Goal: Answer question/provide support

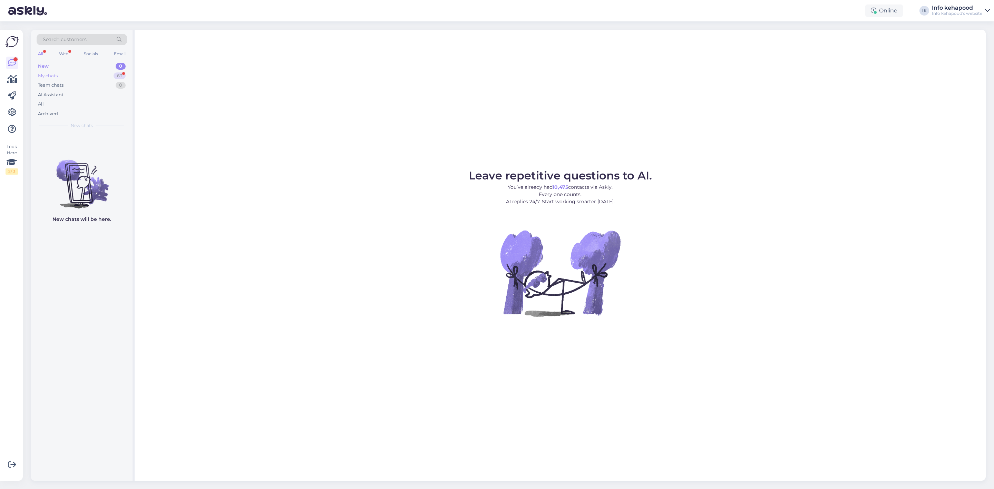
click at [90, 71] on div "My chats 63" at bounding box center [82, 76] width 90 height 10
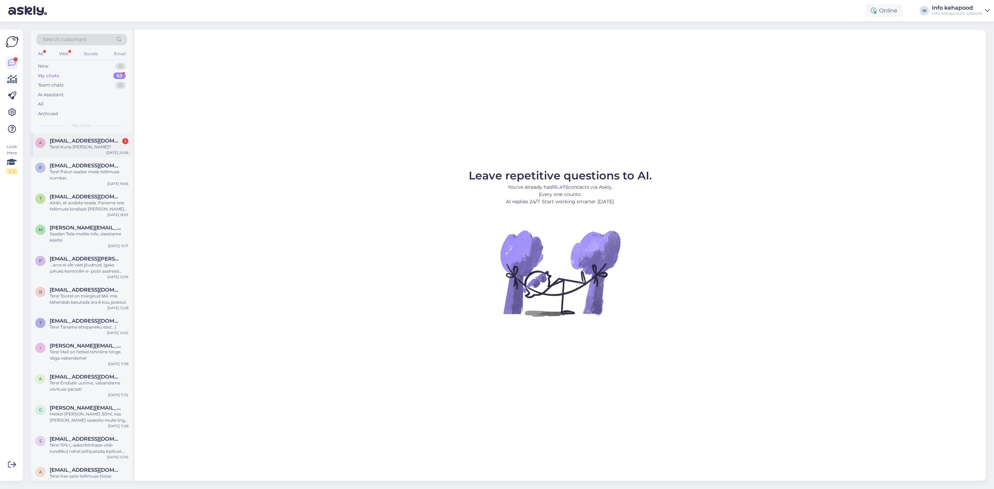
click at [92, 137] on div "a [EMAIL_ADDRESS][DOMAIN_NAME] 1 Tere! Kuna [PERSON_NAME]? [DATE] 20:56" at bounding box center [82, 145] width 102 height 25
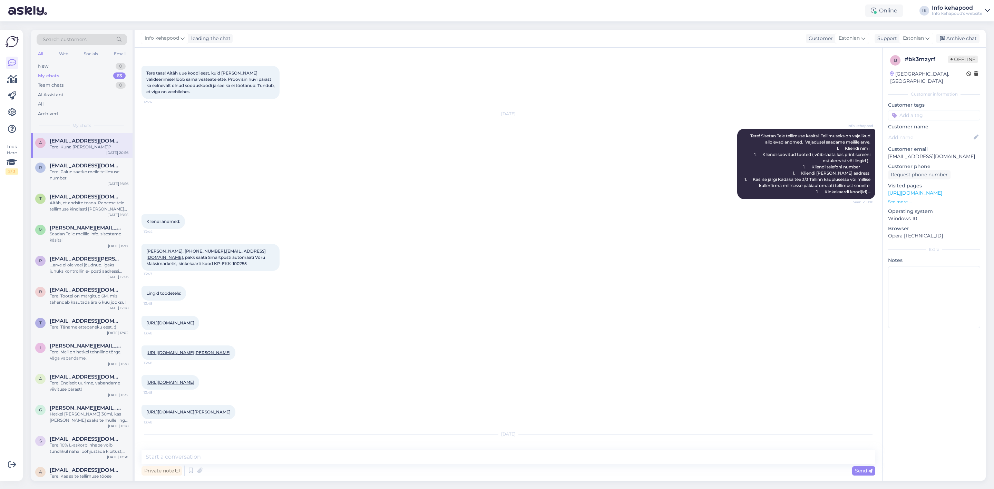
scroll to position [790, 0]
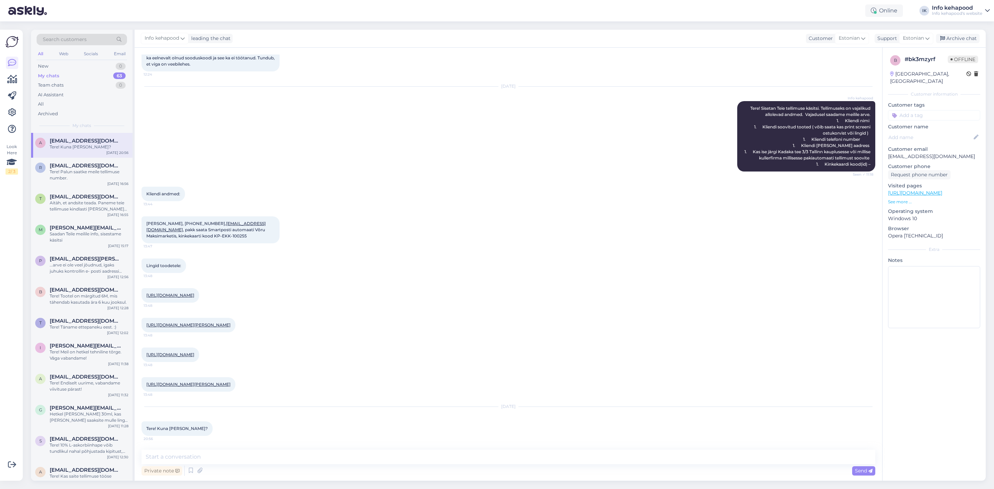
click at [317, 320] on div "[URL][DOMAIN_NAME][PERSON_NAME] 13:48" at bounding box center [509, 325] width 734 height 30
drag, startPoint x: 146, startPoint y: 191, endPoint x: 174, endPoint y: 194, distance: 27.5
click at [174, 221] on span "[PERSON_NAME], [PHONE_NUMBER], [EMAIL_ADDRESS][DOMAIN_NAME] , pakk saata Smartp…" at bounding box center [206, 230] width 120 height 18
copy span "[PERSON_NAME]"
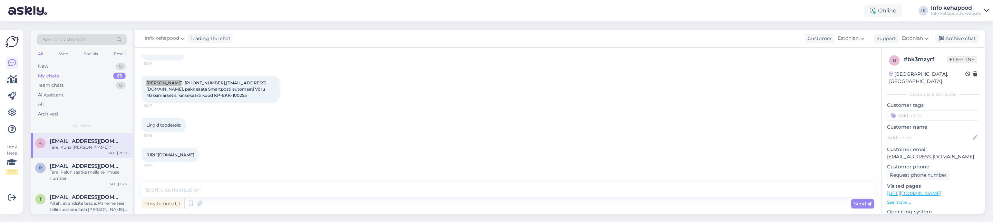
scroll to position [841, 0]
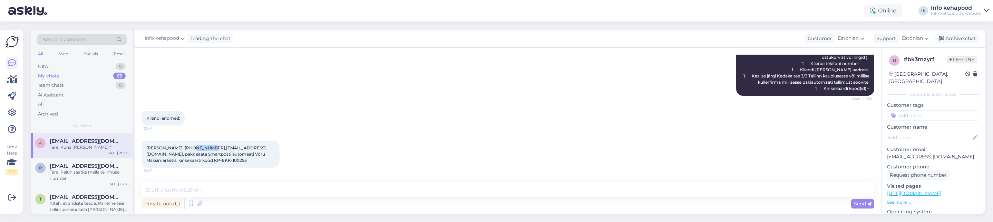
drag, startPoint x: 187, startPoint y: 139, endPoint x: 204, endPoint y: 143, distance: 17.8
click at [204, 145] on span "[PERSON_NAME], [PHONE_NUMBER], [EMAIL_ADDRESS][DOMAIN_NAME] , pakk saata Smartp…" at bounding box center [206, 154] width 120 height 18
copy span "5207695"
drag, startPoint x: 204, startPoint y: 141, endPoint x: 257, endPoint y: 142, distance: 52.5
click at [257, 145] on span "[PERSON_NAME], [PHONE_NUMBER], [EMAIL_ADDRESS][DOMAIN_NAME] , pakk saata Smartp…" at bounding box center [206, 154] width 120 height 18
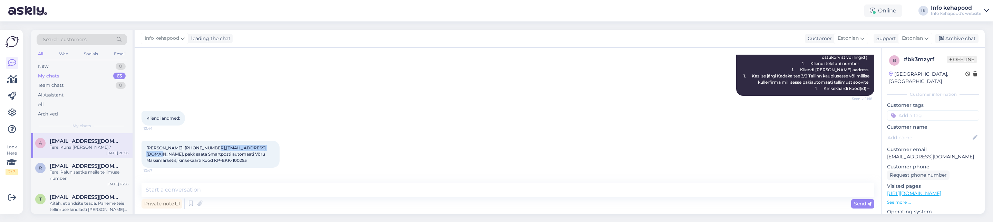
copy span "[EMAIL_ADDRESS][DOMAIN_NAME]"
drag, startPoint x: 158, startPoint y: 151, endPoint x: 193, endPoint y: 155, distance: 34.5
click at [193, 155] on div "[PERSON_NAME], [PHONE_NUMBER], [EMAIL_ADDRESS][DOMAIN_NAME] , pakk saata Smartp…" at bounding box center [211, 154] width 138 height 27
copy span "KP-EKK-100255"
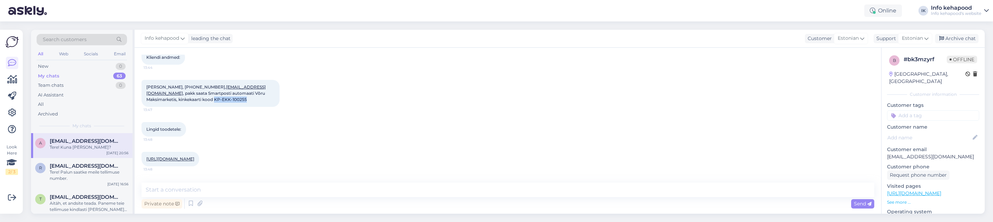
scroll to position [893, 0]
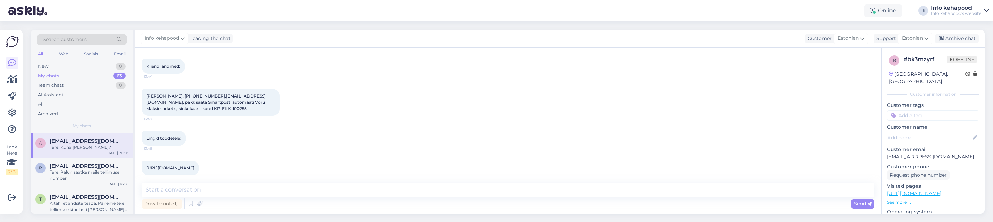
drag, startPoint x: 187, startPoint y: 164, endPoint x: 179, endPoint y: 166, distance: 9.2
click at [179, 166] on link "[URL][DOMAIN_NAME]" at bounding box center [170, 167] width 48 height 5
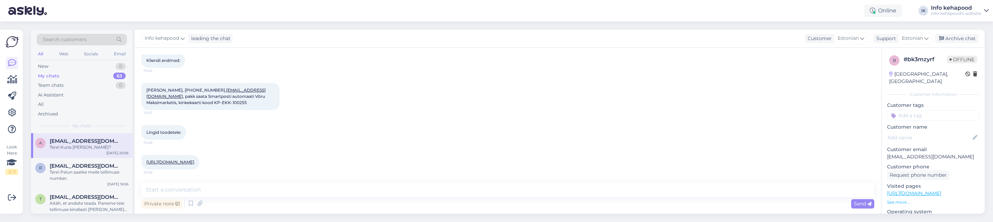
scroll to position [945, 0]
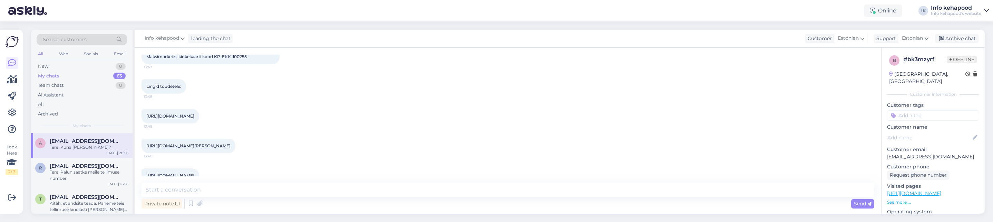
click at [183, 148] on link "[URL][DOMAIN_NAME][PERSON_NAME]" at bounding box center [188, 145] width 84 height 5
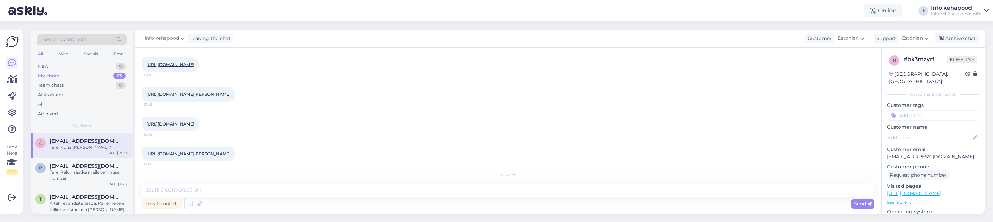
scroll to position [997, 0]
click at [194, 126] on link "[URL][DOMAIN_NAME]" at bounding box center [170, 123] width 48 height 5
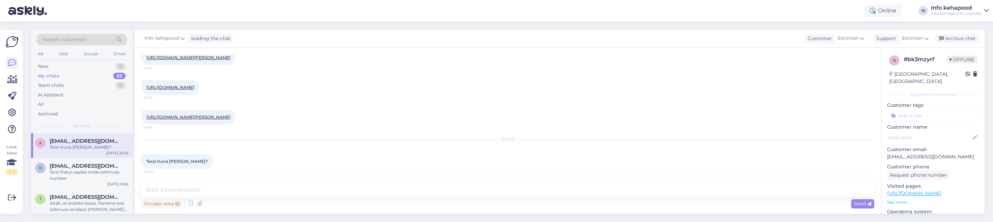
click at [192, 115] on link "[URL][DOMAIN_NAME][PERSON_NAME]" at bounding box center [188, 116] width 84 height 5
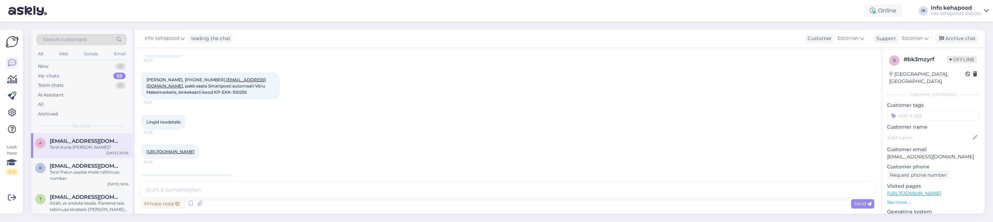
scroll to position [893, 0]
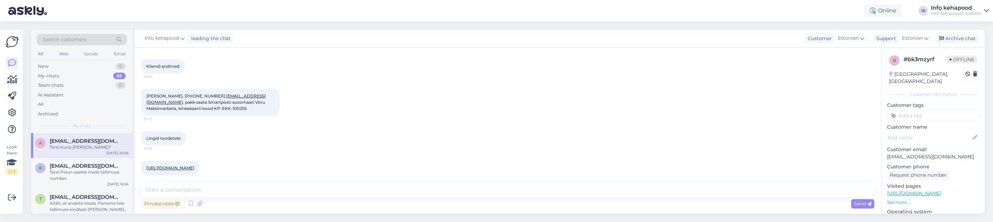
click at [192, 161] on div "[URL][DOMAIN_NAME] 13:48" at bounding box center [171, 168] width 58 height 15
click at [192, 165] on link "[URL][DOMAIN_NAME]" at bounding box center [170, 167] width 48 height 5
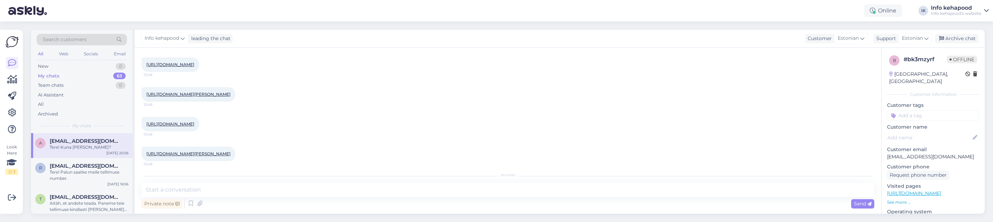
scroll to position [997, 0]
click at [199, 96] on link "[URL][DOMAIN_NAME][PERSON_NAME]" at bounding box center [188, 93] width 84 height 5
click at [195, 131] on div "[URL][DOMAIN_NAME] 13:48" at bounding box center [171, 123] width 58 height 15
click at [184, 126] on link "[URL][DOMAIN_NAME]" at bounding box center [170, 123] width 48 height 5
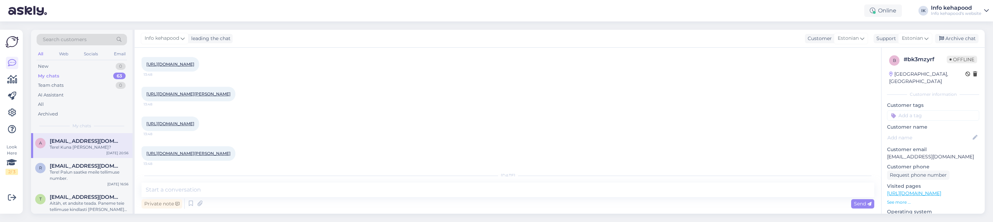
click at [224, 156] on link "[URL][DOMAIN_NAME][PERSON_NAME]" at bounding box center [188, 153] width 84 height 5
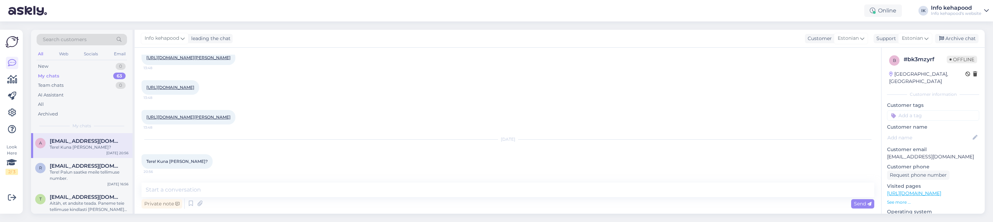
scroll to position [1058, 0]
click at [204, 114] on link "[URL][DOMAIN_NAME][PERSON_NAME]" at bounding box center [188, 116] width 84 height 5
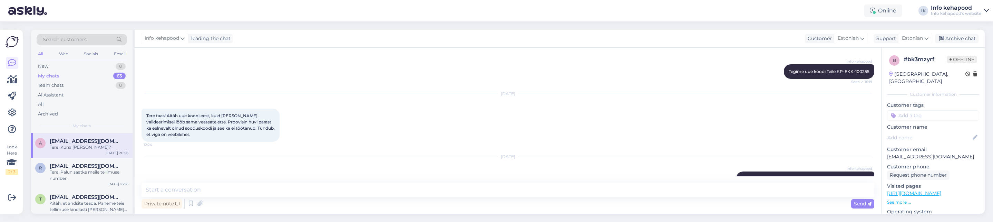
scroll to position [695, 0]
click at [363, 161] on div "[DATE] Info kehapood Tere! Sisetan Teie tellimuse käsitsi. Tellimuseks on vajal…" at bounding box center [508, 200] width 733 height 100
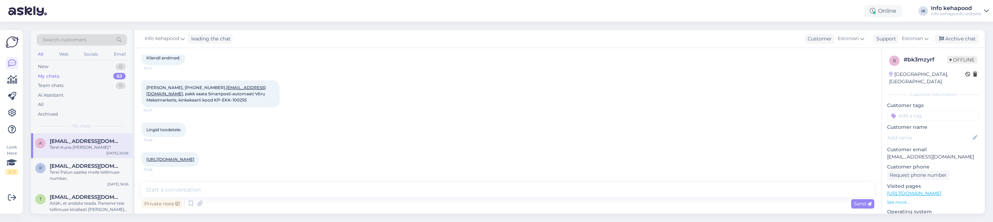
scroll to position [902, 0]
drag, startPoint x: 158, startPoint y: 93, endPoint x: 192, endPoint y: 93, distance: 33.8
click at [192, 93] on div "[PERSON_NAME], [PHONE_NUMBER], [EMAIL_ADDRESS][DOMAIN_NAME] , pakk saata Smartp…" at bounding box center [211, 93] width 138 height 27
copy span "KP-EKK-100255"
click at [373, 116] on div "Lingid toodetele: 13:48" at bounding box center [508, 129] width 733 height 30
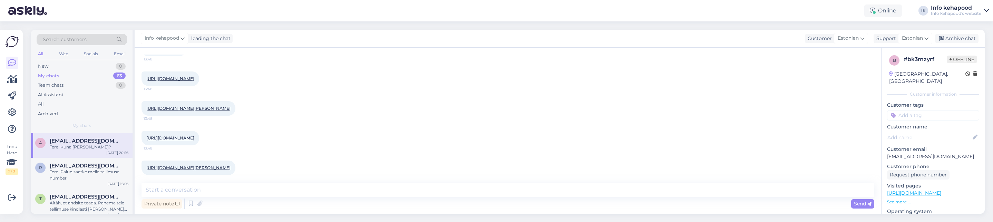
scroll to position [984, 0]
click at [85, 79] on div "My chats 63" at bounding box center [82, 76] width 90 height 10
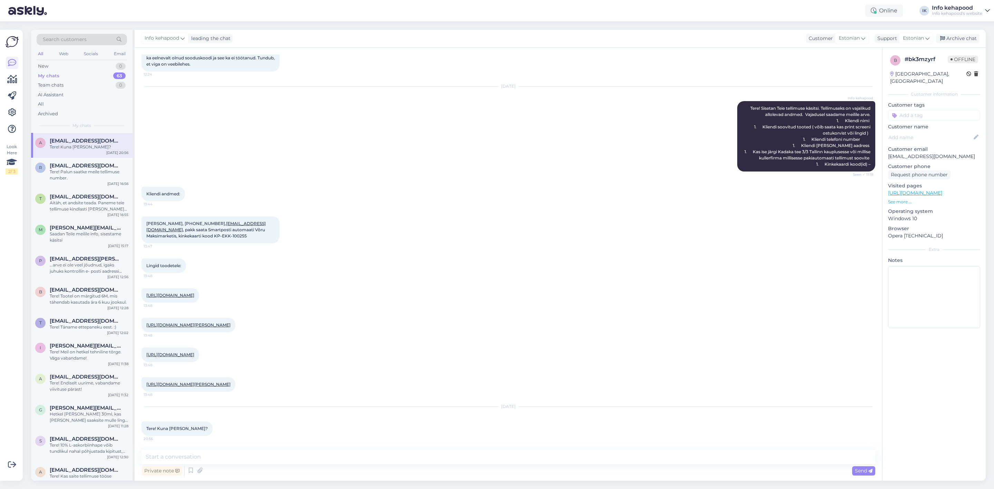
scroll to position [790, 0]
